Goal: Information Seeking & Learning: Learn about a topic

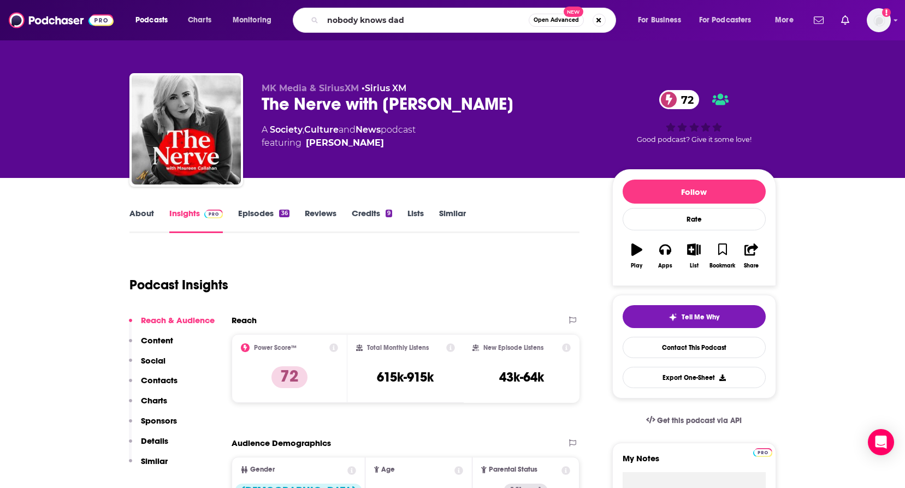
type input "nobody knows dads"
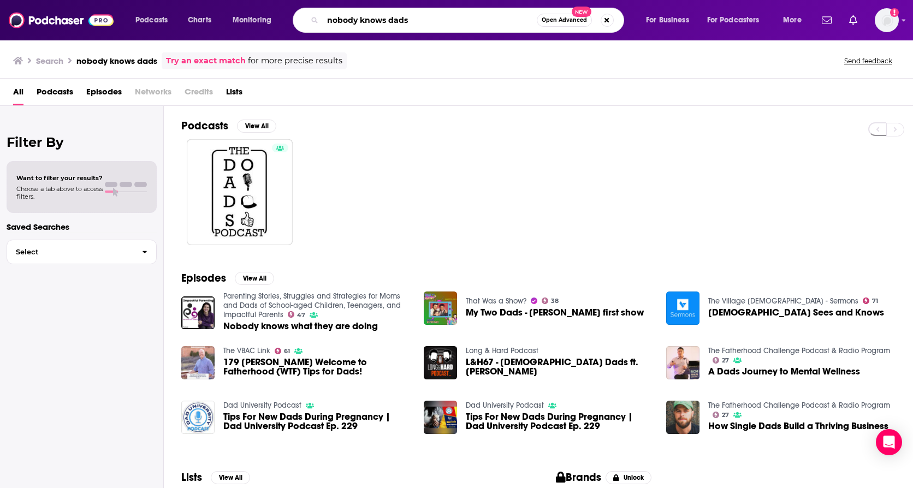
drag, startPoint x: 412, startPoint y: 21, endPoint x: 311, endPoint y: 21, distance: 101.5
click at [311, 21] on div "nobody knows dads Open Advanced New" at bounding box center [458, 20] width 331 height 25
paste input "[PERSON_NAME]"
click at [482, 22] on input "[PERSON_NAME]" at bounding box center [430, 19] width 214 height 17
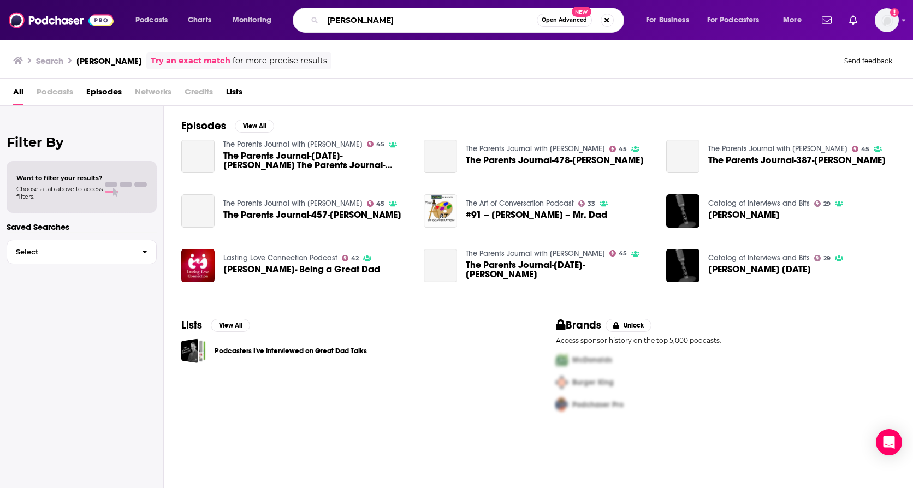
drag, startPoint x: 460, startPoint y: 20, endPoint x: 287, endPoint y: 20, distance: 173.1
click at [287, 20] on div "Podcasts Charts Monitoring [PERSON_NAME] Open Advanced New For Business For Pod…" at bounding box center [470, 20] width 684 height 25
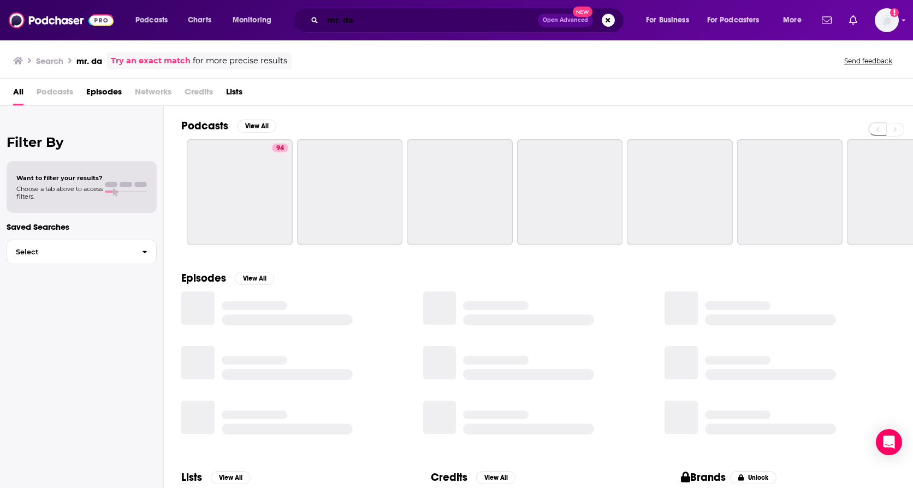
click at [378, 15] on input "mr. da" at bounding box center [430, 19] width 215 height 17
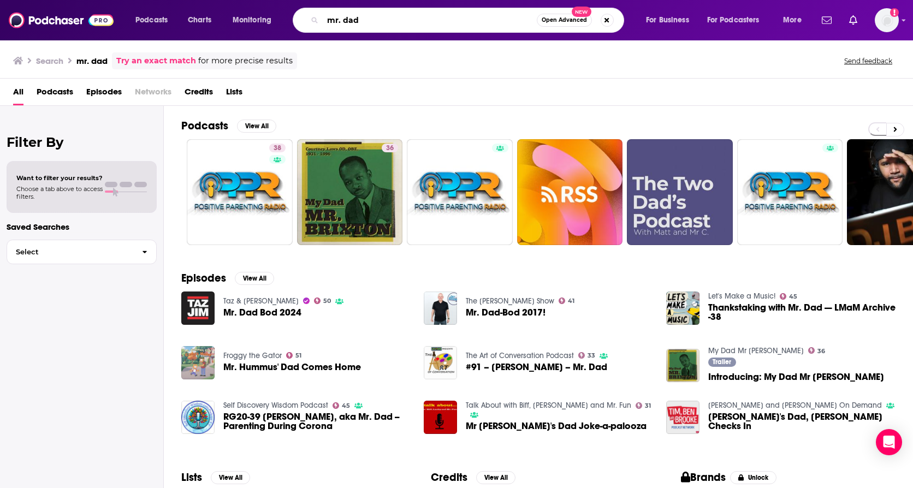
click at [358, 17] on input "mr. dad" at bounding box center [430, 19] width 214 height 17
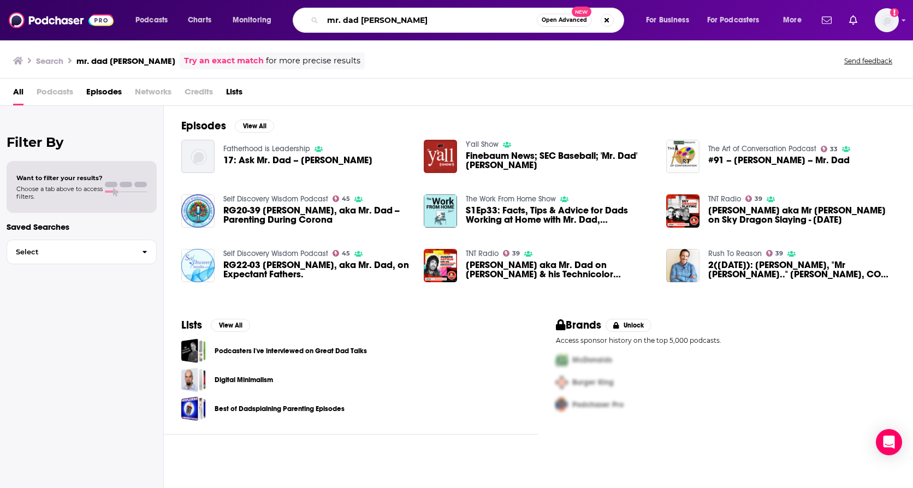
drag, startPoint x: 407, startPoint y: 23, endPoint x: 238, endPoint y: 33, distance: 169.0
click at [238, 33] on div "Podcasts Charts Monitoring mr. dad [PERSON_NAME] Open Advanced New For Business…" at bounding box center [456, 20] width 913 height 40
type input "positive parenting"
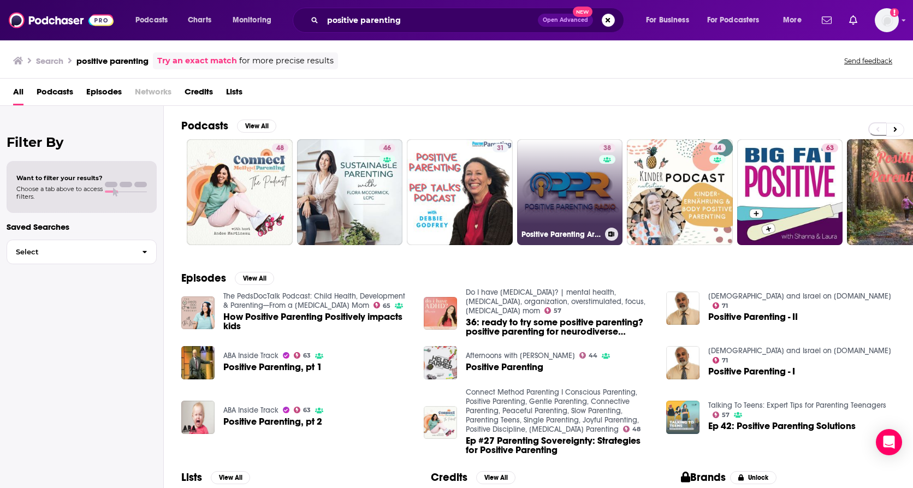
click at [548, 191] on link "38 Positive Parenting Archives - Mr. Dad" at bounding box center [570, 192] width 106 height 106
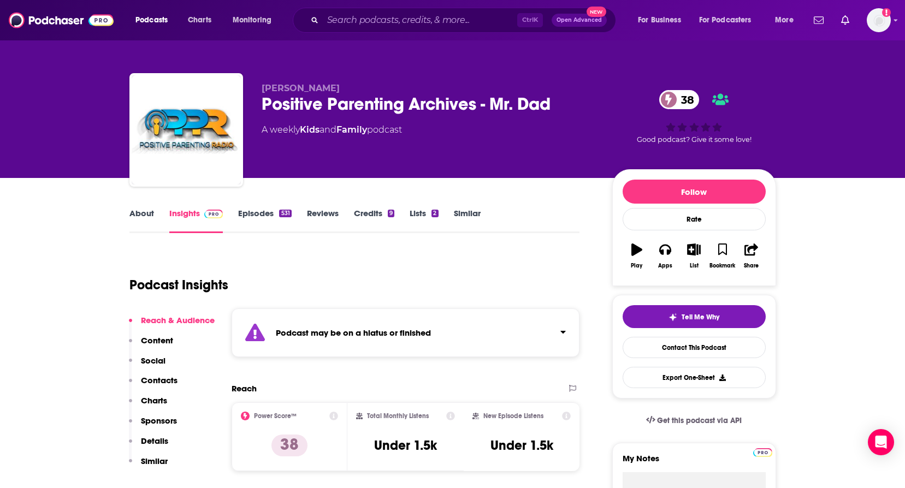
click at [141, 213] on link "About" at bounding box center [141, 220] width 25 height 25
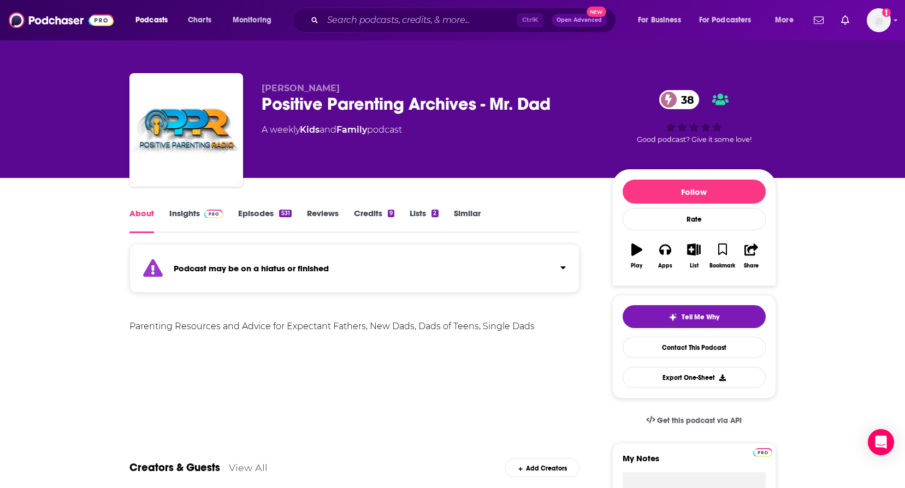
click at [175, 211] on link "Insights" at bounding box center [196, 220] width 54 height 25
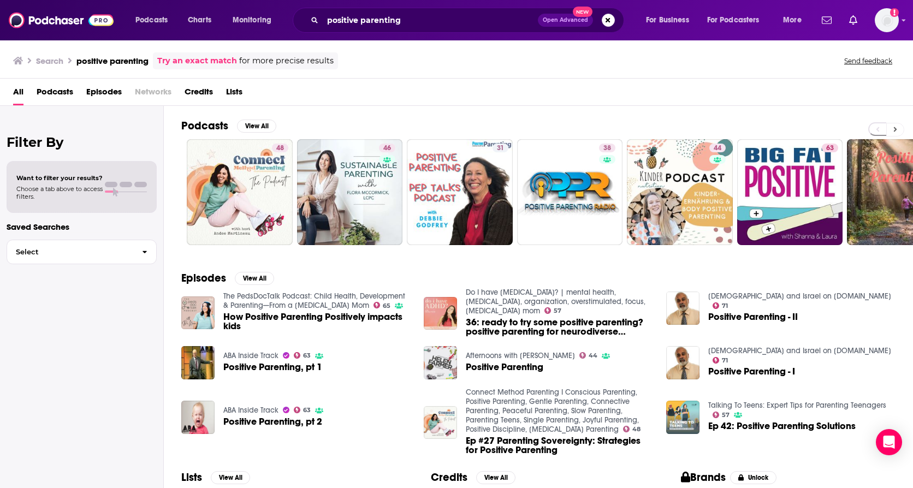
click at [898, 129] on button at bounding box center [895, 130] width 18 height 14
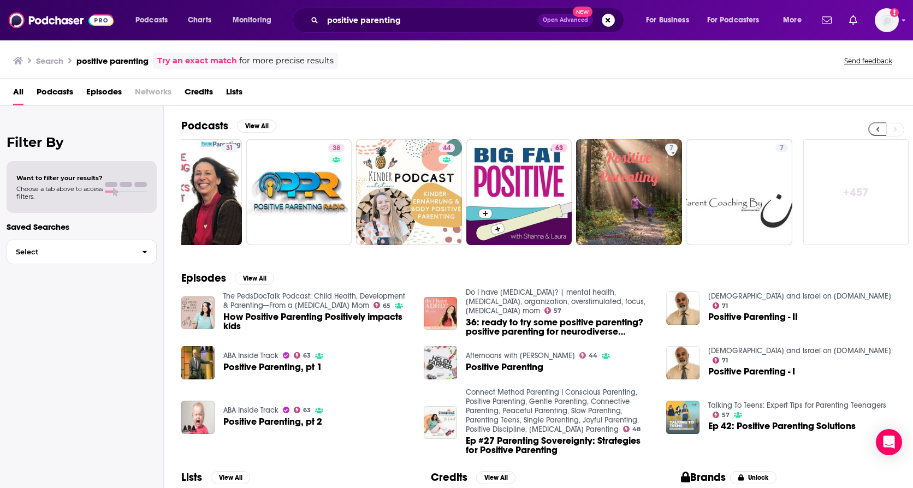
click at [877, 131] on icon at bounding box center [877, 129] width 3 height 5
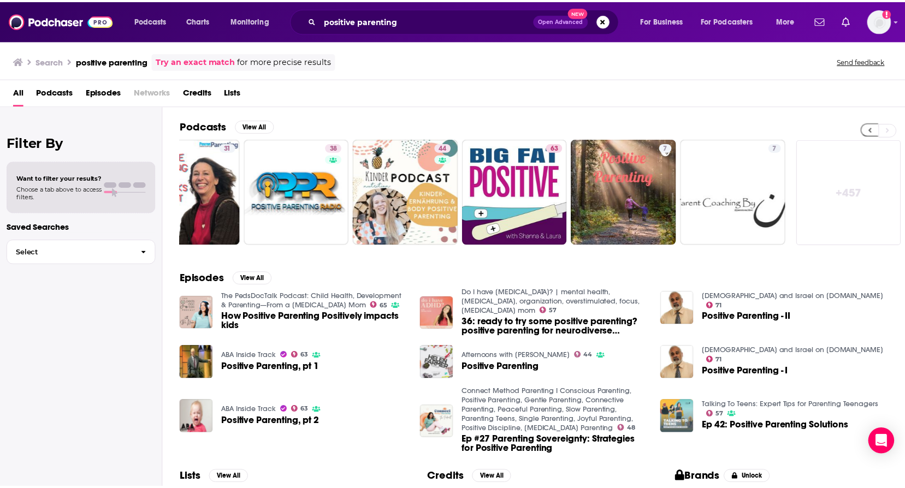
scroll to position [0, 0]
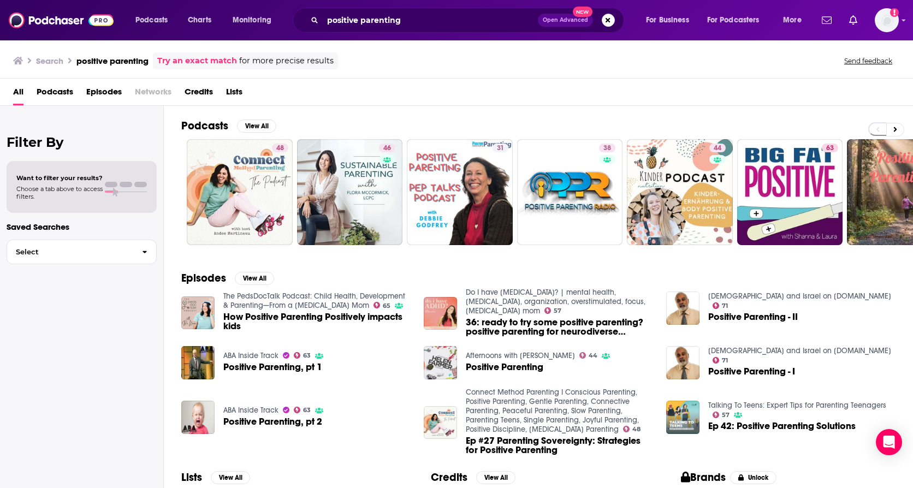
drag, startPoint x: 433, startPoint y: 29, endPoint x: 426, endPoint y: 23, distance: 8.9
click at [432, 29] on div "positive parenting Open Advanced New" at bounding box center [458, 20] width 331 height 25
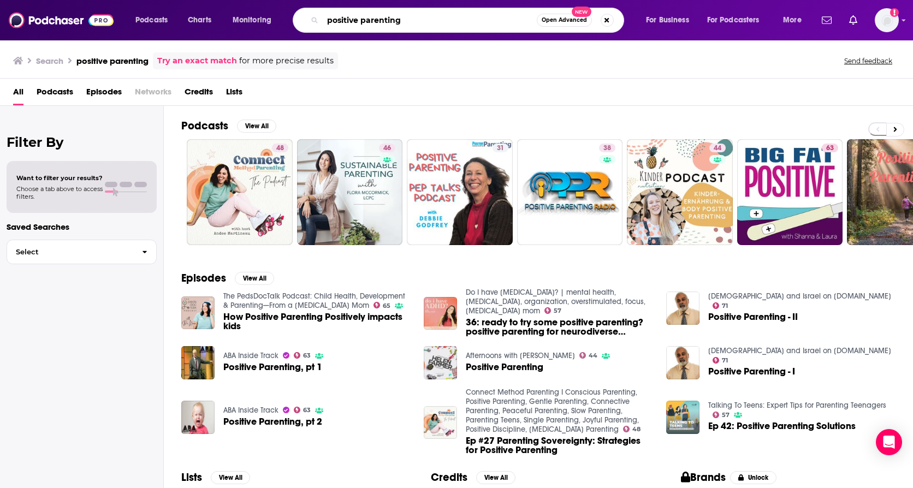
click at [426, 23] on input "positive parenting" at bounding box center [430, 19] width 214 height 17
type input "positive parenting [PERSON_NAME]"
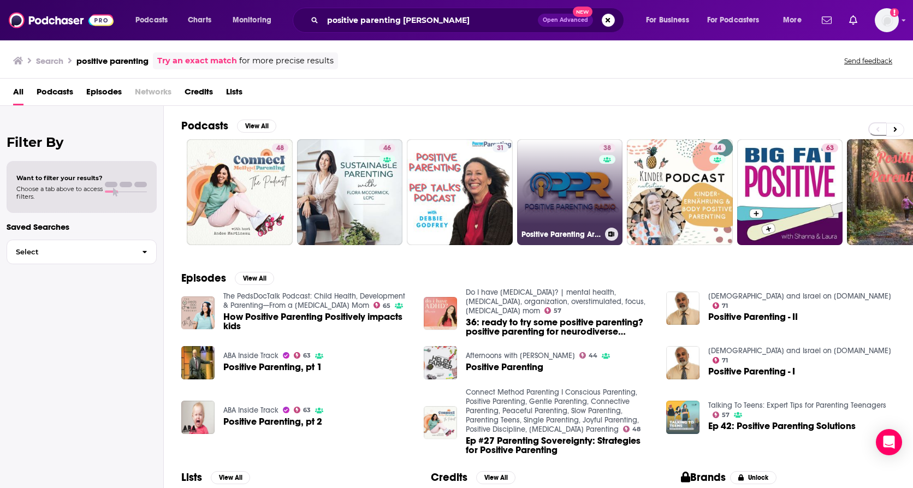
click at [567, 168] on link "38 Positive Parenting Archives - Mr. Dad" at bounding box center [570, 192] width 106 height 106
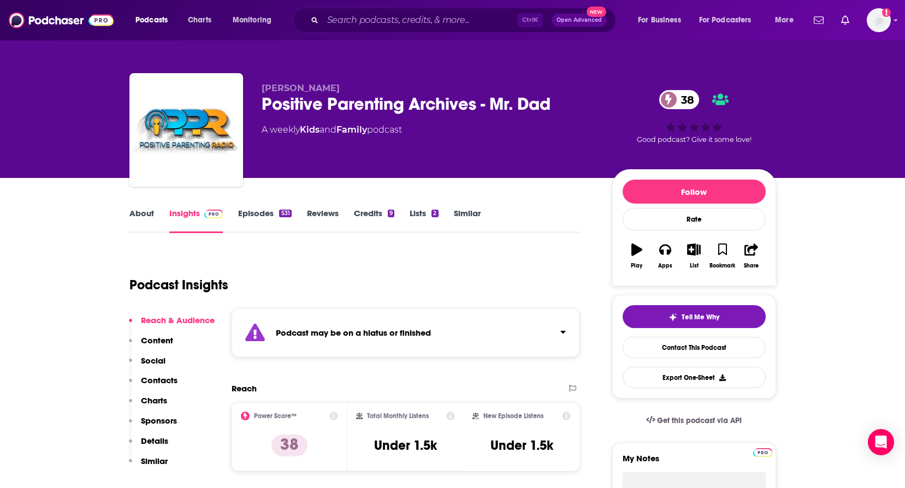
click at [261, 208] on link "Episodes 531" at bounding box center [264, 220] width 53 height 25
